Goal: Navigation & Orientation: Find specific page/section

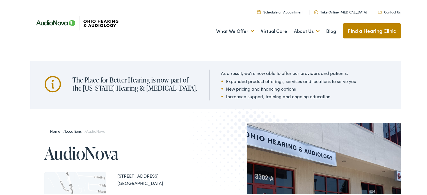
click at [373, 33] on link "Find a Hearing Clinic" at bounding box center [372, 29] width 58 height 15
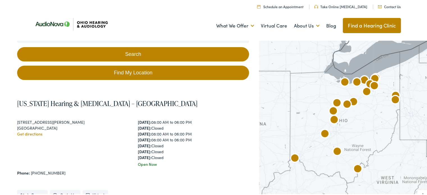
scroll to position [140, 0]
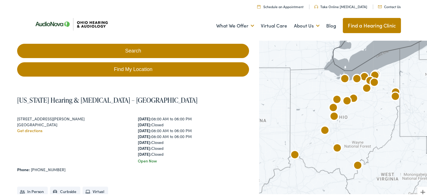
click at [126, 62] on link "Find My Location" at bounding box center [133, 69] width 232 height 14
type input "[GEOGRAPHIC_DATA], [US_STATE]"
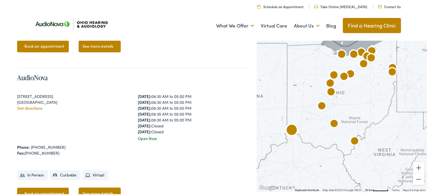
scroll to position [899, 0]
